Goal: Use online tool/utility: Utilize a website feature to perform a specific function

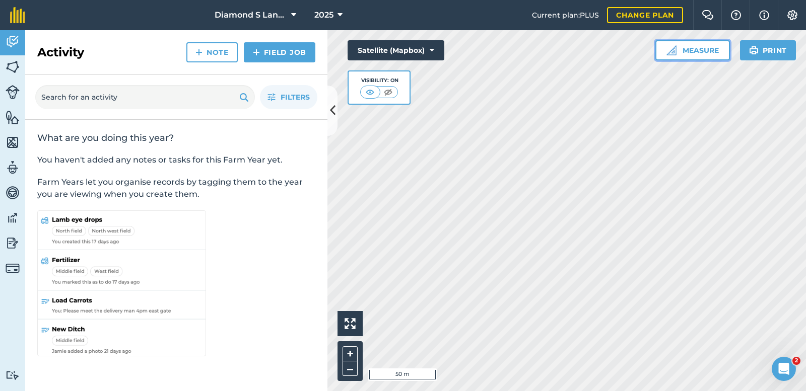
click at [678, 50] on button "Measure" at bounding box center [692, 50] width 75 height 20
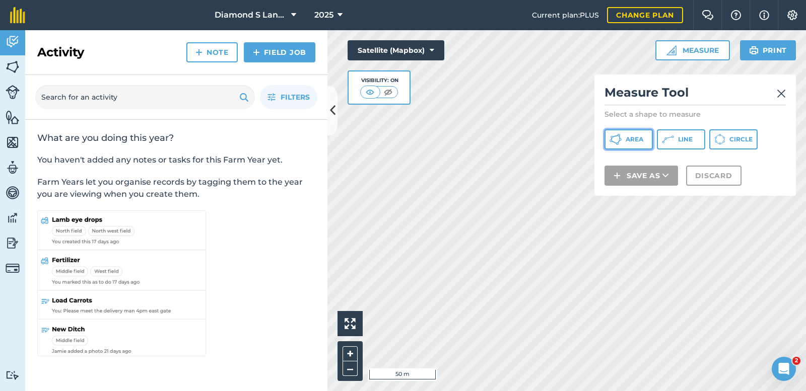
click at [632, 138] on span "Area" at bounding box center [634, 139] width 18 height 8
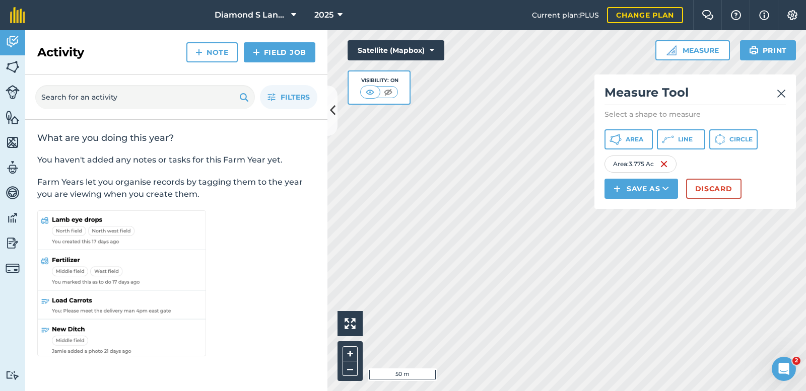
click at [288, 270] on div "Activity Fields Livestock Features Maps Team Vehicles Data Reporting Billing Tu…" at bounding box center [403, 210] width 806 height 361
click at [317, 273] on div "Activity Fields Livestock Features Maps Team Vehicles Data Reporting Billing Tu…" at bounding box center [403, 210] width 806 height 361
click at [678, 139] on span "Line" at bounding box center [685, 139] width 15 height 8
click at [781, 92] on img at bounding box center [780, 94] width 9 height 12
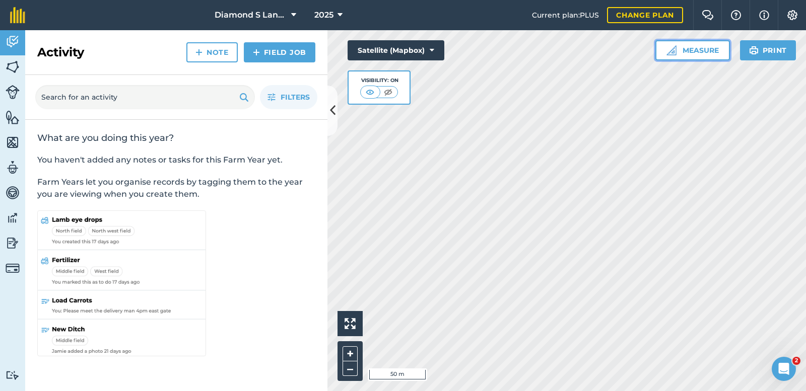
click at [677, 47] on button "Measure" at bounding box center [692, 50] width 75 height 20
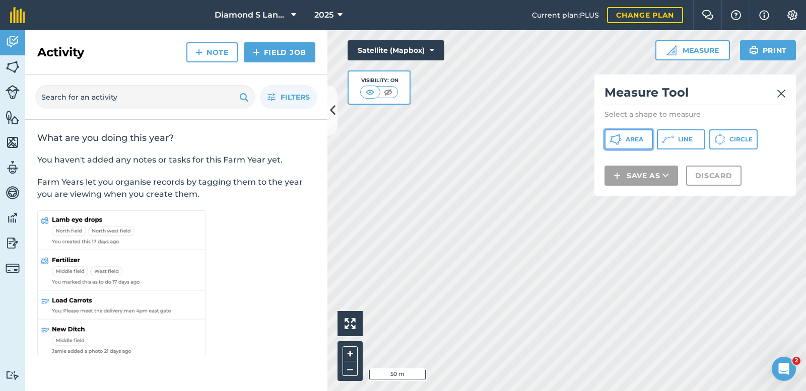
click at [632, 137] on span "Area" at bounding box center [634, 139] width 18 height 8
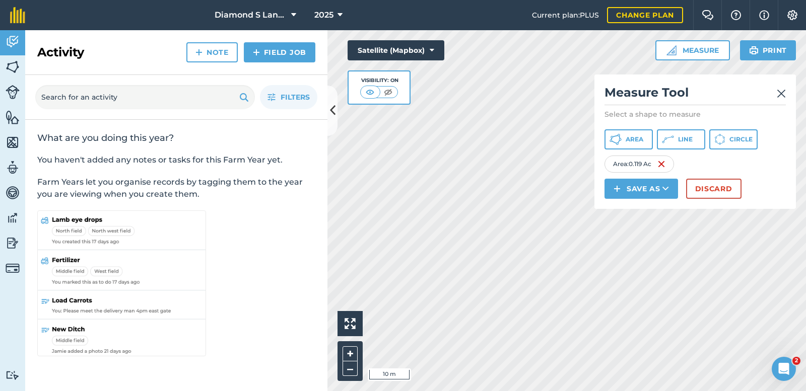
click at [780, 94] on img at bounding box center [780, 94] width 9 height 12
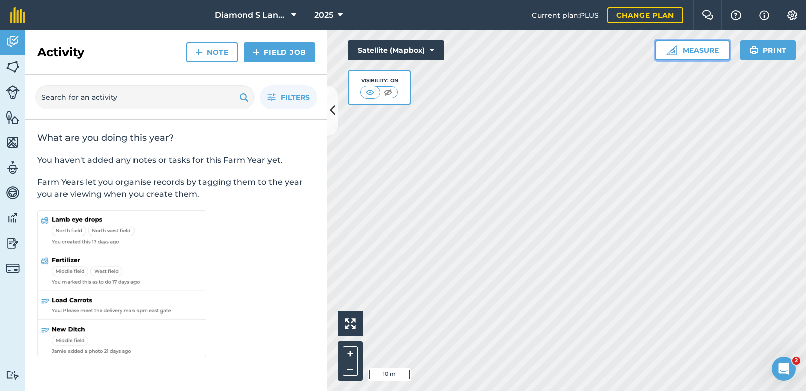
click at [689, 44] on button "Measure" at bounding box center [692, 50] width 75 height 20
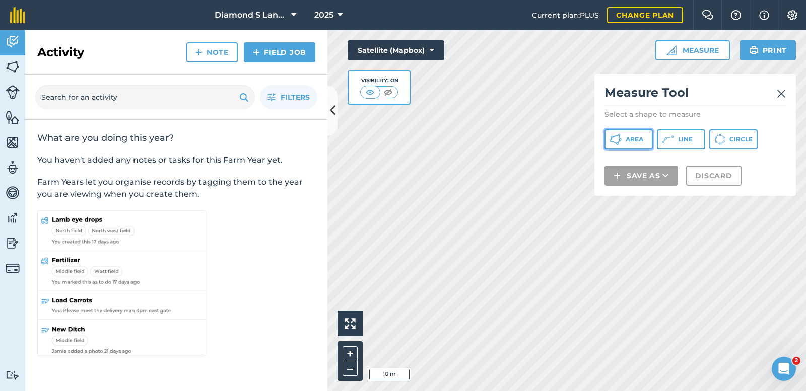
drag, startPoint x: 623, startPoint y: 138, endPoint x: 601, endPoint y: 130, distance: 23.6
click at [623, 138] on button "Area" at bounding box center [628, 139] width 48 height 20
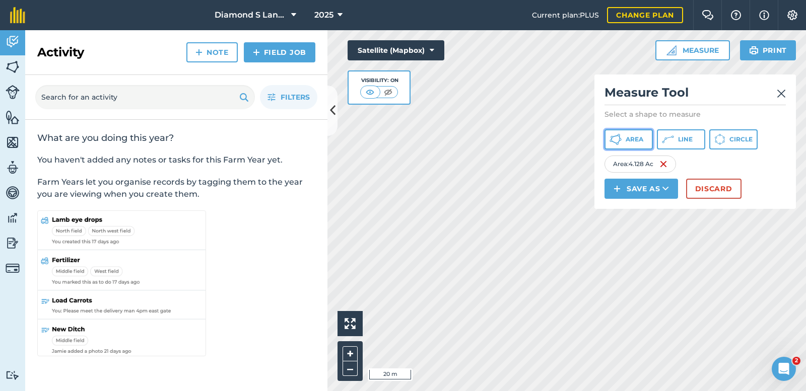
click at [624, 136] on button "Area" at bounding box center [628, 139] width 48 height 20
click at [614, 136] on icon at bounding box center [615, 136] width 6 height 2
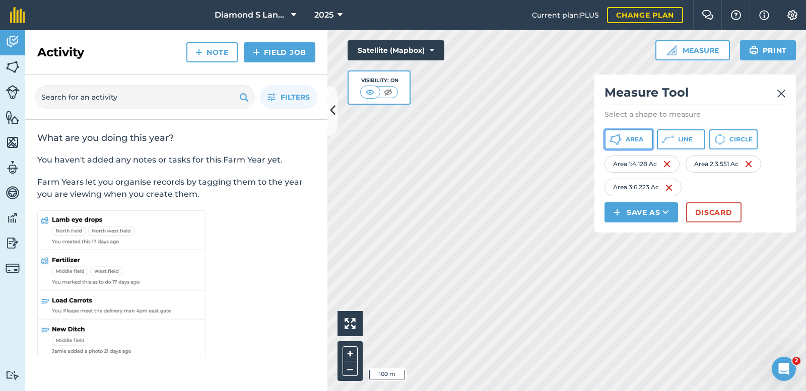
click at [630, 136] on span "Area" at bounding box center [634, 139] width 18 height 8
click at [677, 138] on button "Line" at bounding box center [681, 139] width 48 height 20
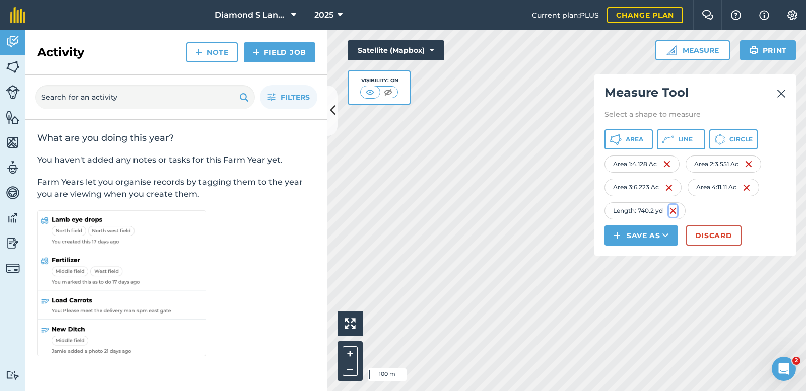
click at [672, 209] on img at bounding box center [673, 211] width 8 height 12
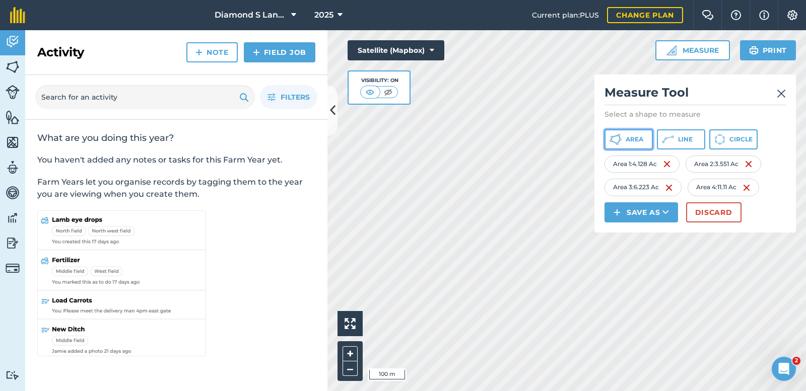
click at [623, 138] on button "Area" at bounding box center [628, 139] width 48 height 20
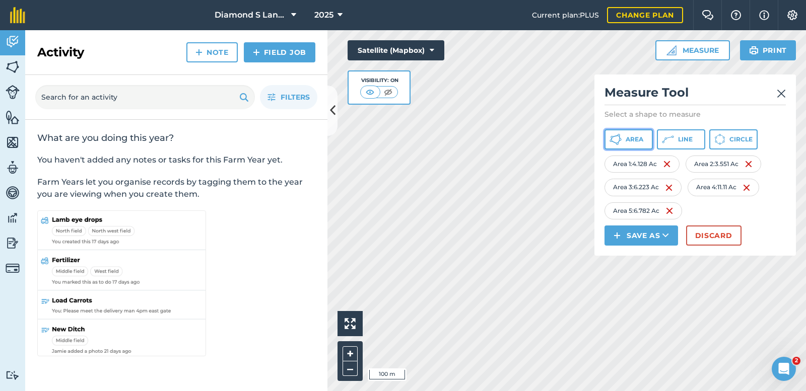
click at [627, 139] on span "Area" at bounding box center [634, 139] width 18 height 8
click at [781, 92] on img at bounding box center [780, 94] width 9 height 12
